Goal: Transaction & Acquisition: Purchase product/service

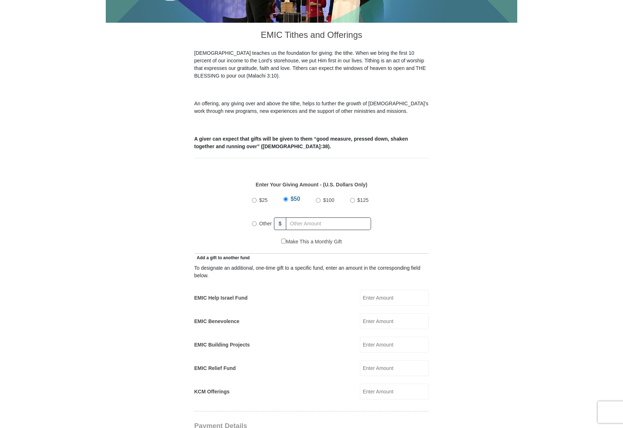
scroll to position [180, 0]
click at [256, 198] on input "$25" at bounding box center [254, 200] width 5 height 5
radio input "true"
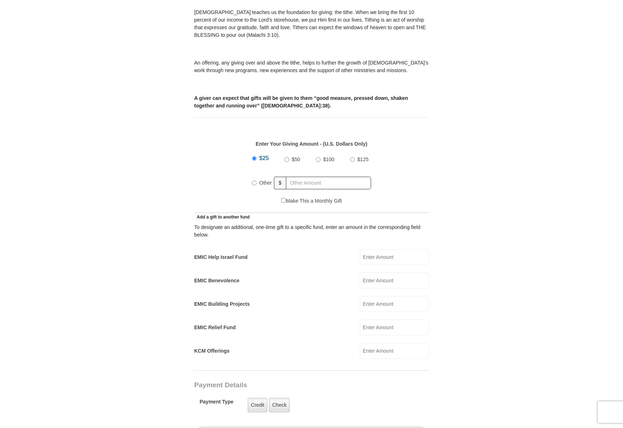
scroll to position [325, 0]
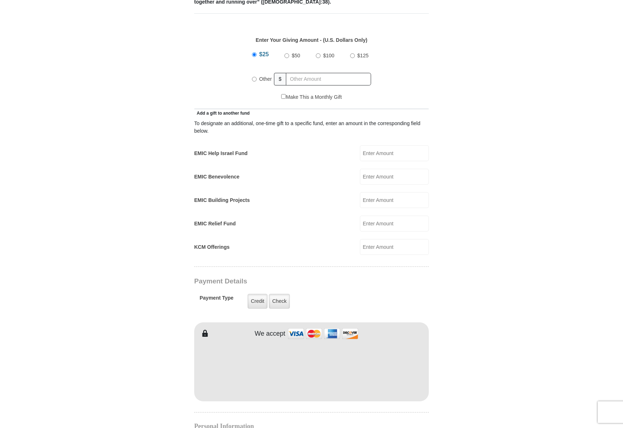
type input "[PERSON_NAME]"
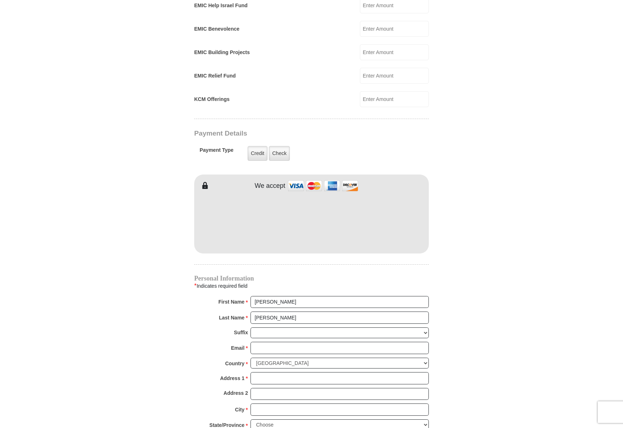
scroll to position [505, 0]
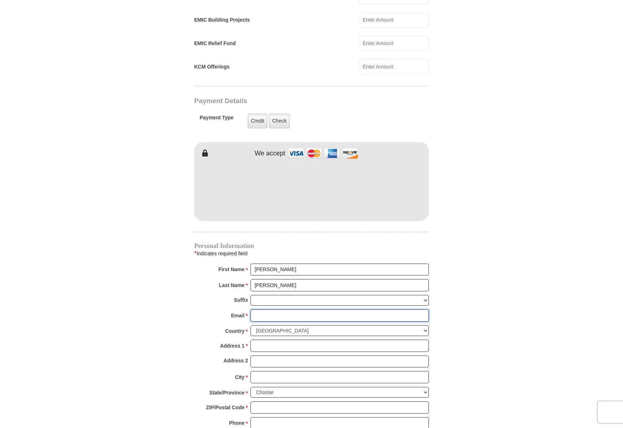
click at [299, 309] on input "Email *" at bounding box center [339, 315] width 178 height 12
type input "SARZPDX@GMAIL.COM"
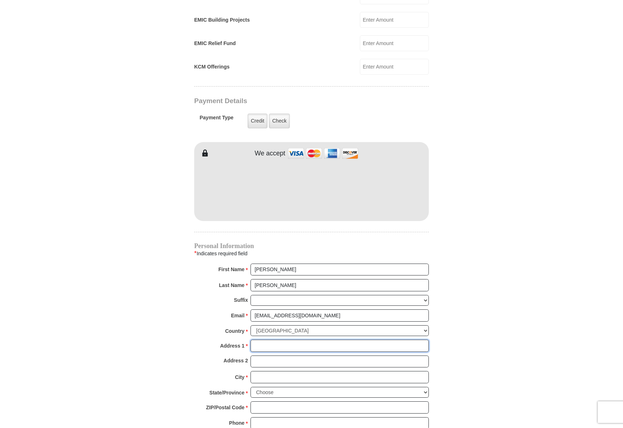
type input "14700 SW BEARD RD APT 239"
type input "BEAVERTON"
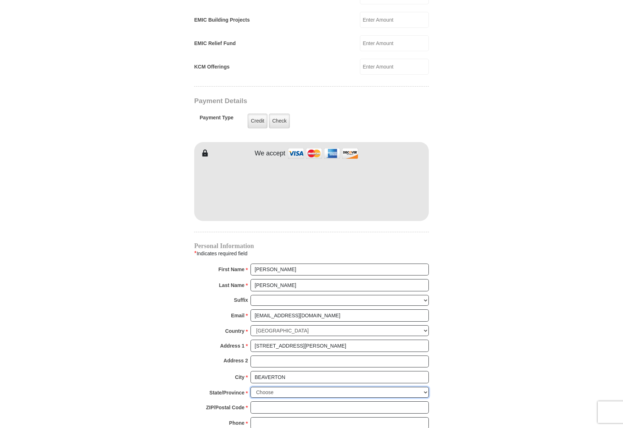
select select "OR"
type input "97007"
type input "5032674243"
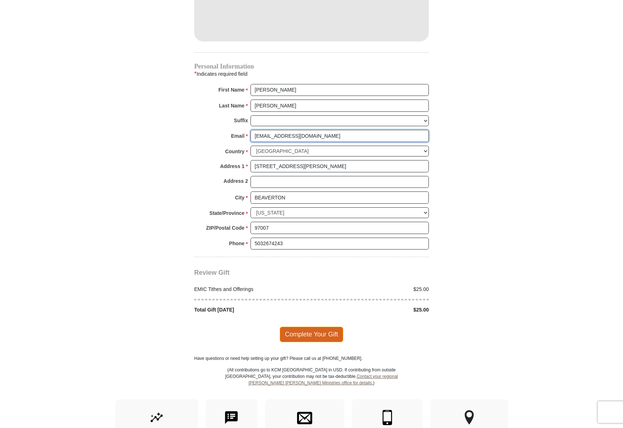
scroll to position [685, 0]
click at [301, 326] on span "Complete Your Gift" at bounding box center [312, 333] width 64 height 15
